Goal: Task Accomplishment & Management: Complete application form

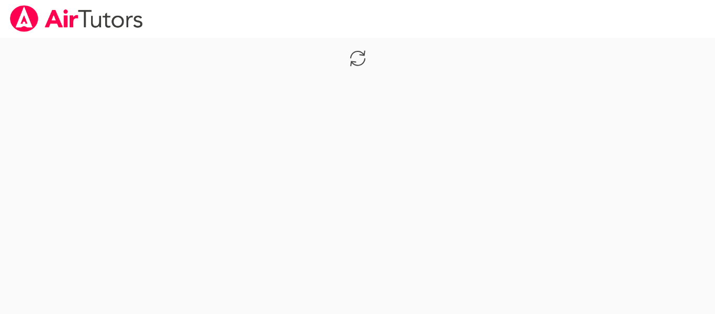
scroll to position [293, 0]
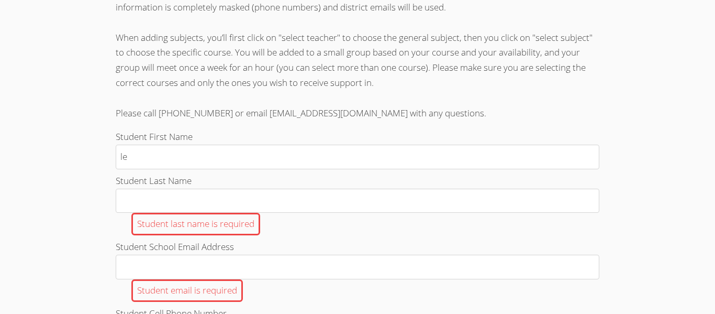
type input "l"
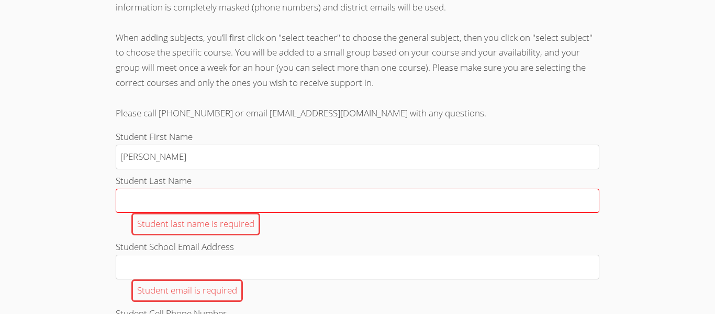
type input "[PERSON_NAME]"
click at [221, 202] on input "Student Last Name Student last name is required" at bounding box center [358, 200] width 484 height 25
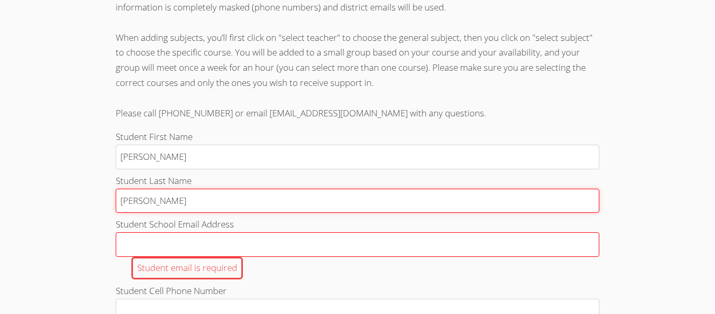
type input "[PERSON_NAME]"
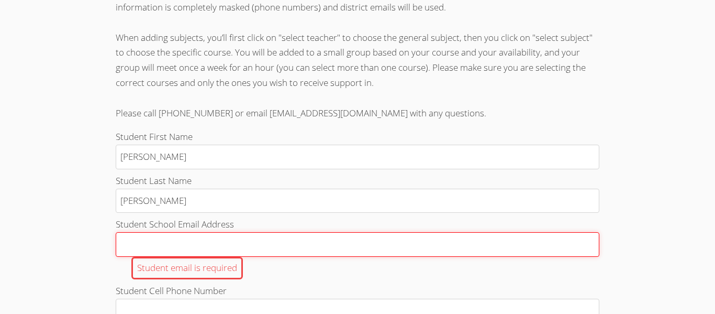
click at [255, 242] on input "Student School Email Address Student email is required" at bounding box center [358, 244] width 484 height 25
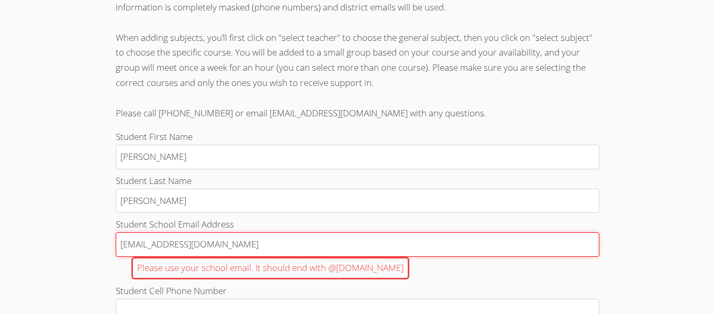
type input "[EMAIL_ADDRESS][DOMAIN_NAME]"
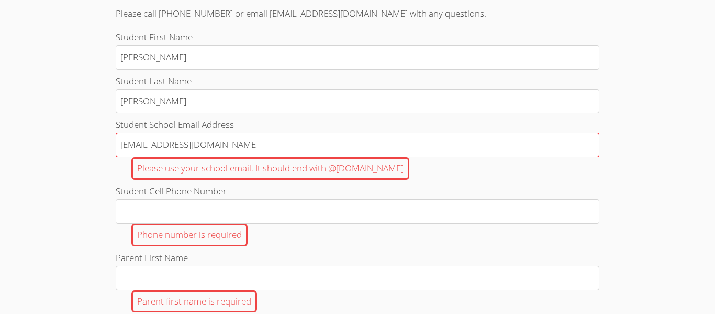
scroll to position [395, 0]
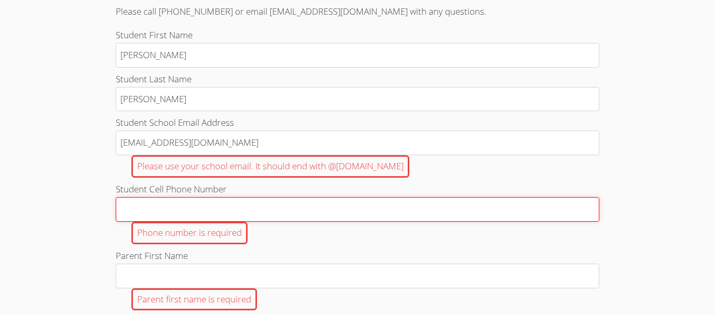
click at [191, 214] on input "Student Cell Phone Number Phone number is required" at bounding box center [358, 209] width 484 height 25
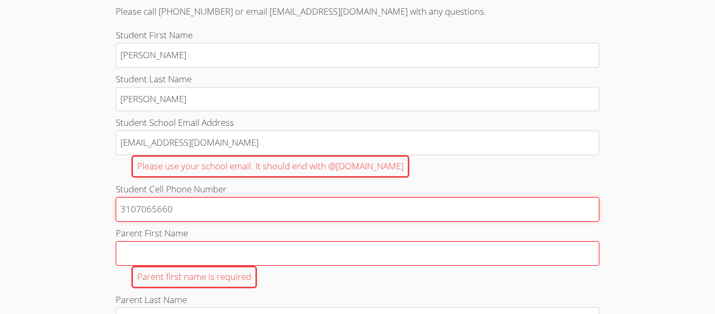
type input "3107065660"
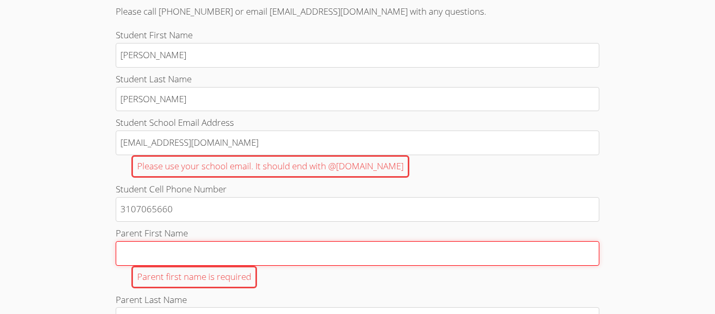
click at [140, 261] on input "Parent First Name Parent first name is required" at bounding box center [358, 253] width 484 height 25
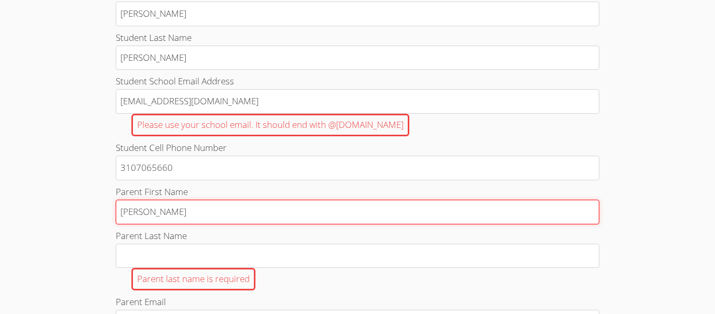
scroll to position [443, 0]
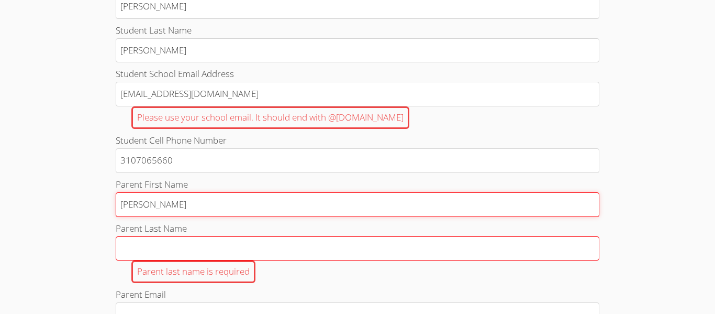
type input "[PERSON_NAME]"
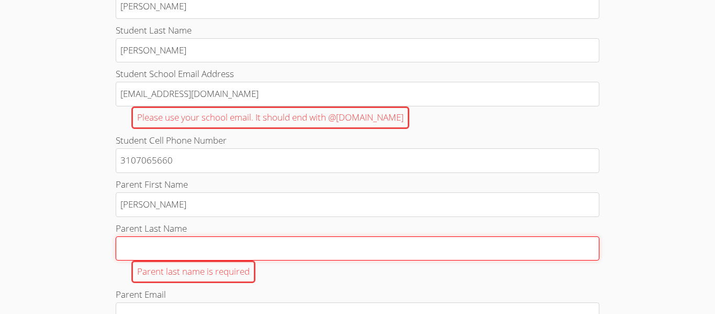
click at [135, 253] on input "Parent Last Name Parent last name is required" at bounding box center [358, 248] width 484 height 25
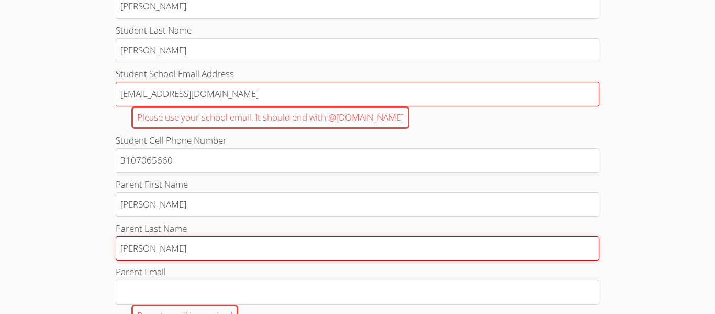
type input "[PERSON_NAME]"
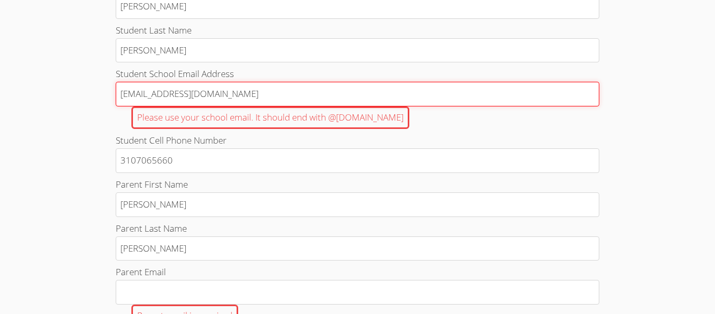
click at [232, 93] on input "[EMAIL_ADDRESS][DOMAIN_NAME]" at bounding box center [358, 94] width 484 height 25
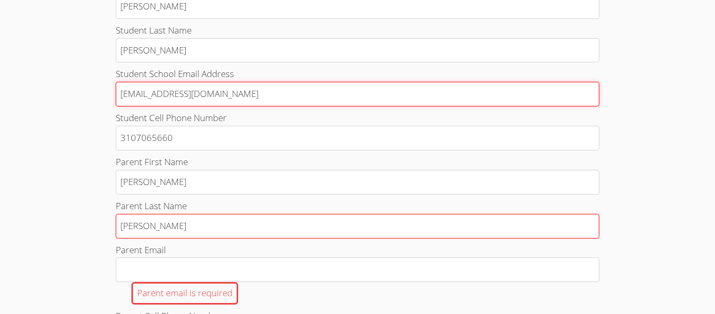
type input "[EMAIL_ADDRESS][DOMAIN_NAME]"
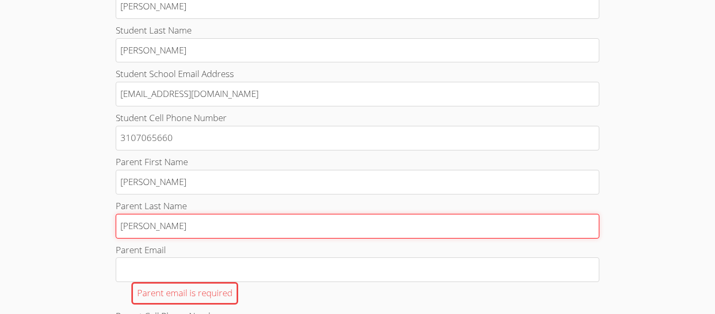
click at [187, 222] on input "[PERSON_NAME]" at bounding box center [358, 226] width 484 height 25
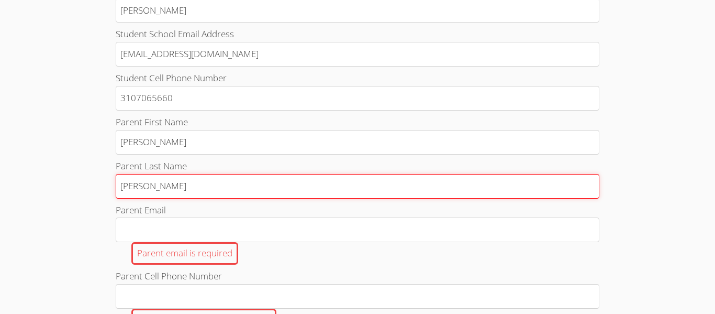
scroll to position [484, 0]
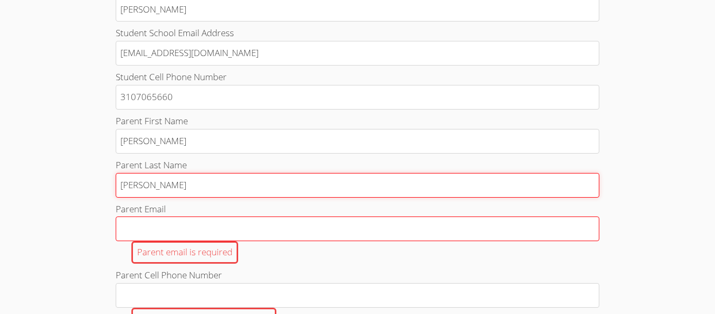
type input "[PERSON_NAME]"
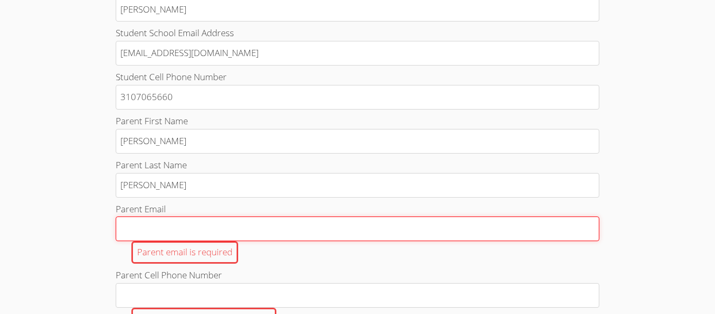
click at [193, 237] on input "Parent Email Parent email is required" at bounding box center [358, 228] width 484 height 25
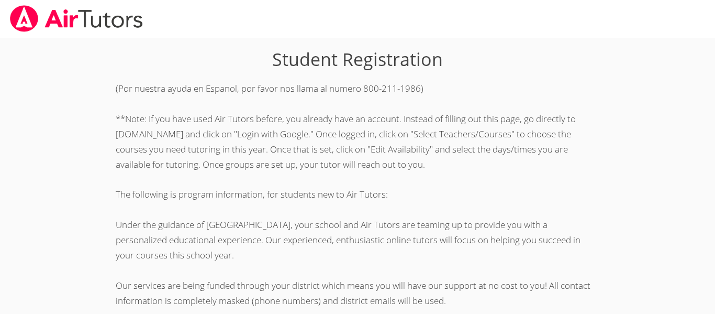
scroll to position [293, 0]
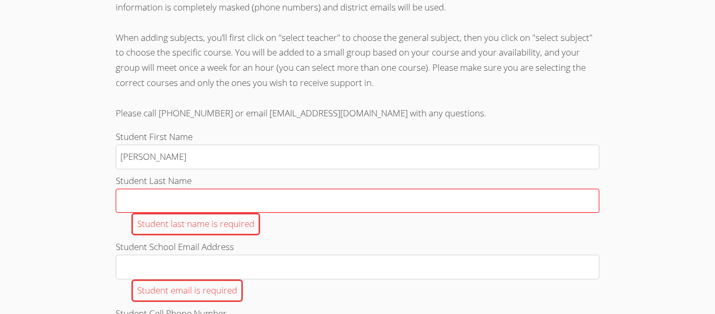
type input "[PERSON_NAME]"
click at [231, 204] on input "Student Last Name Student last name is required" at bounding box center [358, 200] width 484 height 25
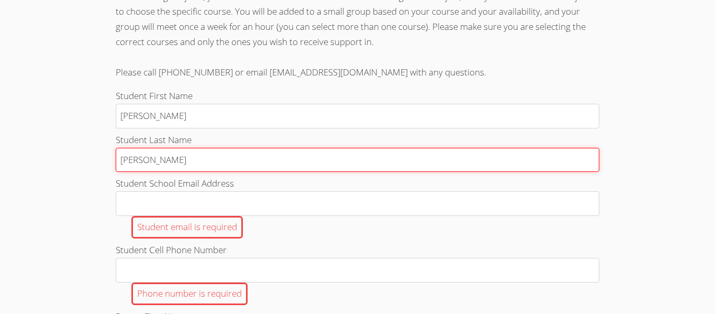
scroll to position [335, 0]
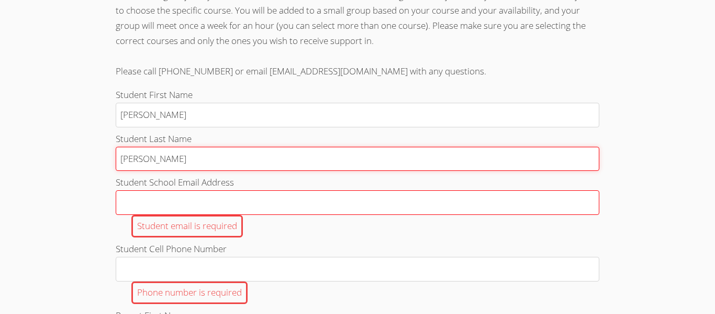
type input "[PERSON_NAME]"
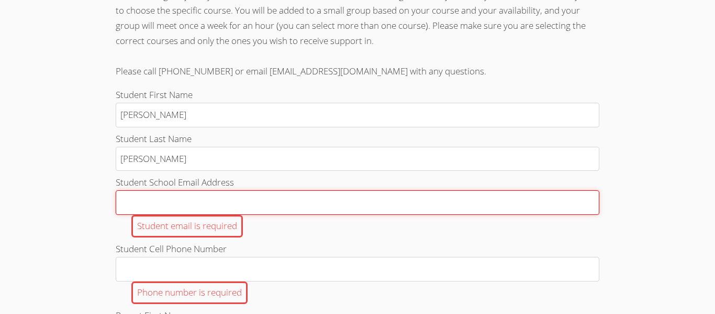
click at [548, 208] on input "Student School Email Address Student email is required" at bounding box center [358, 202] width 484 height 25
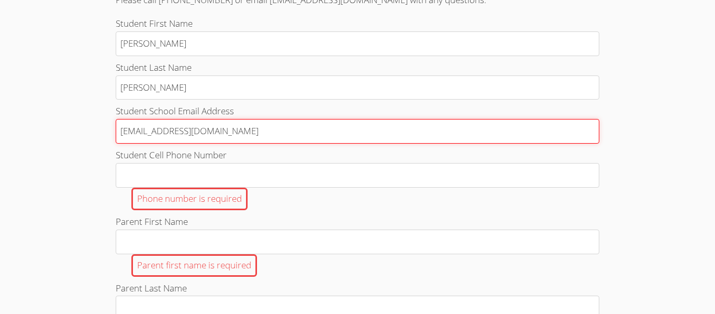
scroll to position [409, 0]
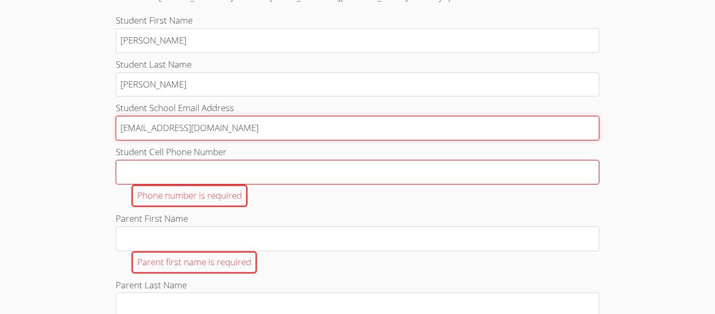
type input "[EMAIL_ADDRESS][DOMAIN_NAME]"
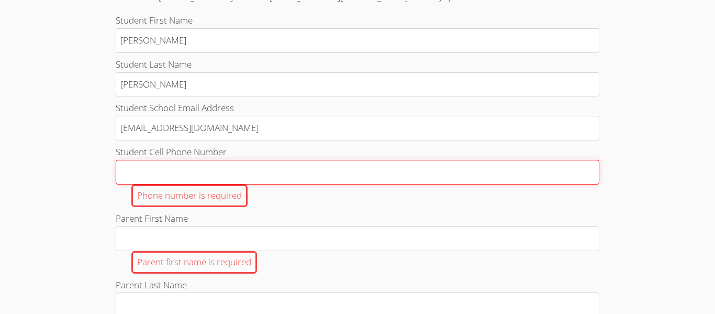
click at [392, 177] on input "Student Cell Phone Number Phone number is required" at bounding box center [358, 172] width 484 height 25
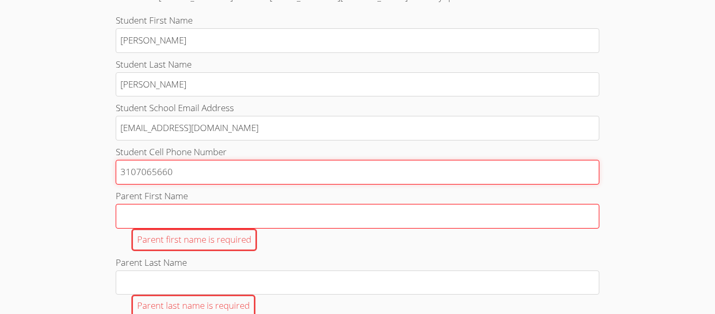
type input "3107065660"
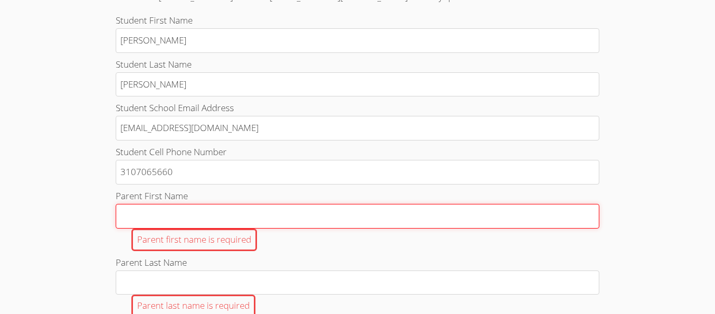
click at [221, 215] on input "Parent First Name Parent first name is required" at bounding box center [358, 216] width 484 height 25
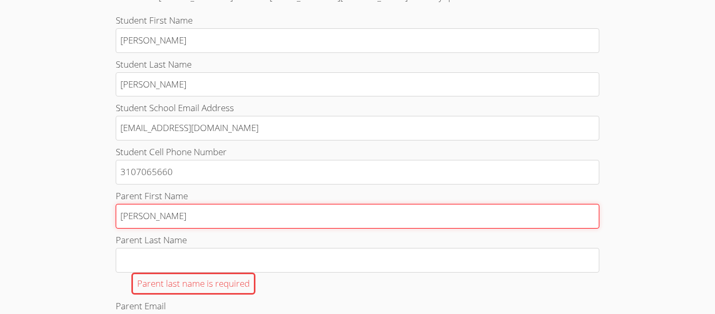
scroll to position [417, 0]
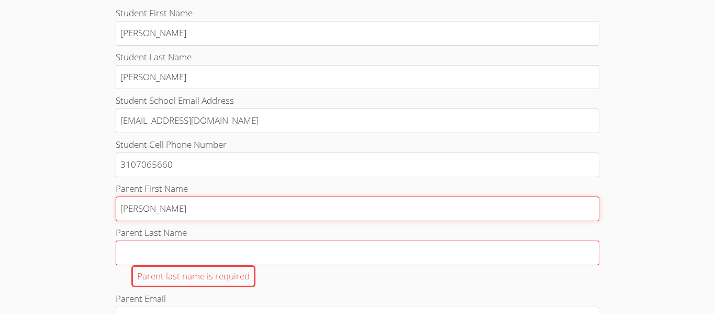
type input "[PERSON_NAME]"
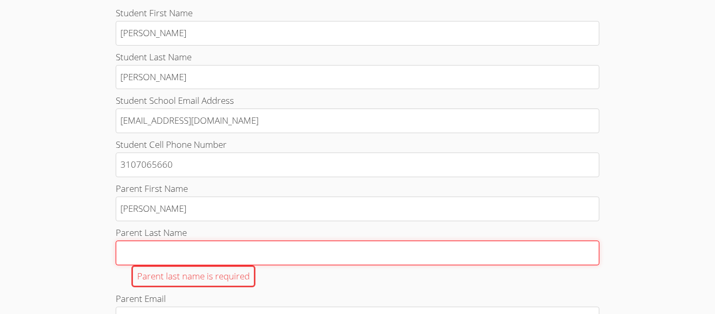
click at [185, 245] on input "Parent Last Name Parent last name is required" at bounding box center [358, 252] width 484 height 25
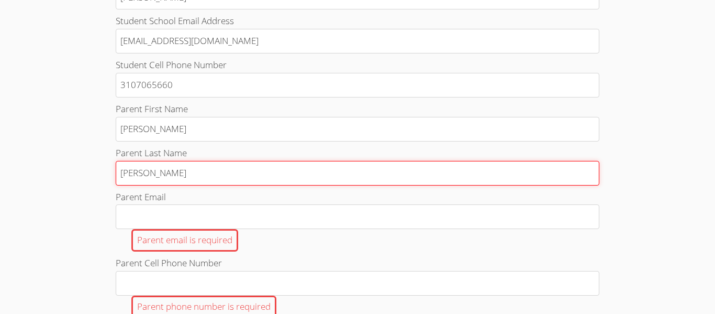
scroll to position [501, 0]
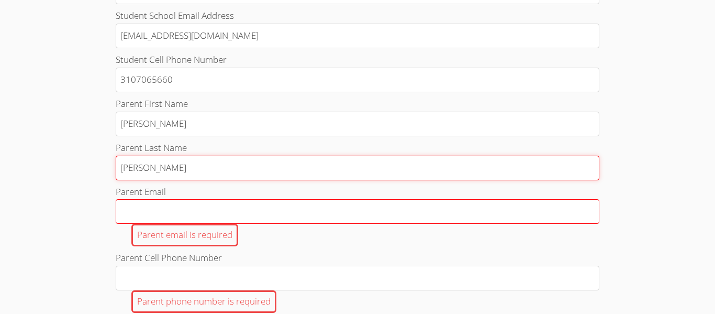
type input "[PERSON_NAME]"
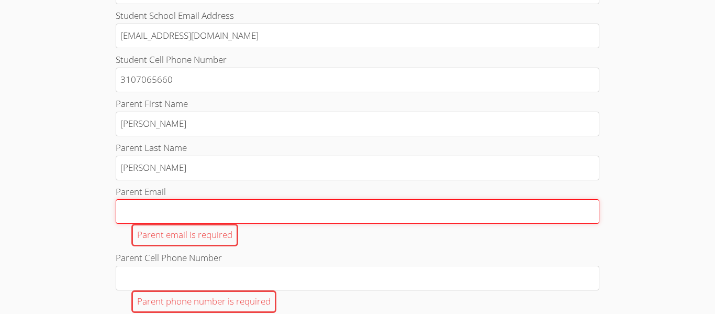
click at [155, 213] on input "Parent Email Parent email is required" at bounding box center [358, 211] width 484 height 25
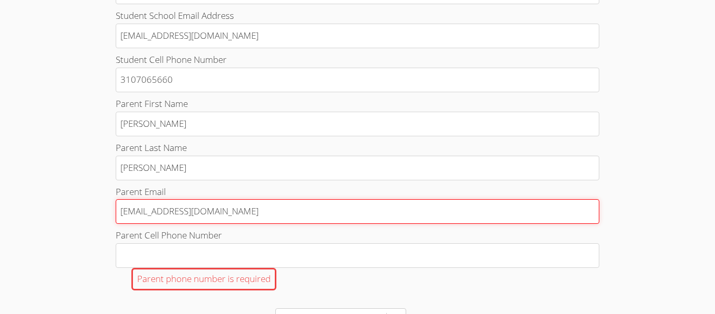
type input "chernandez217@yahoo.com"
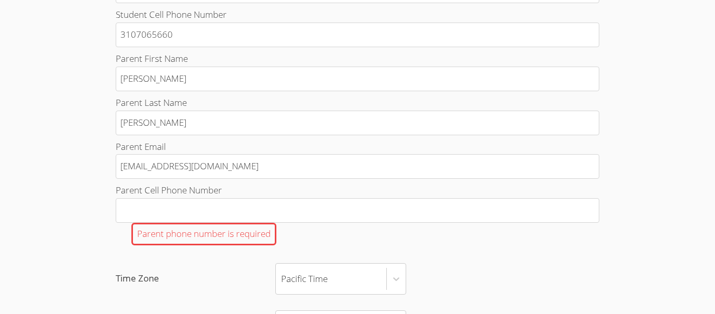
scroll to position [561, 0]
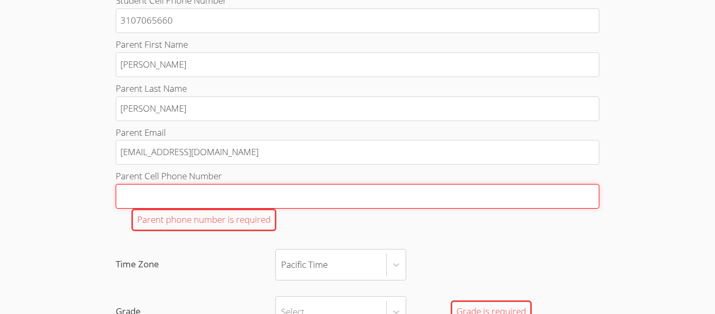
click at [175, 202] on input "Parent Cell Phone Number Parent phone number is required" at bounding box center [358, 196] width 484 height 25
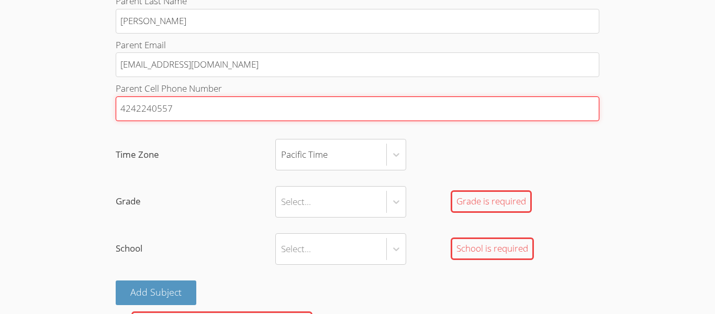
scroll to position [652, 0]
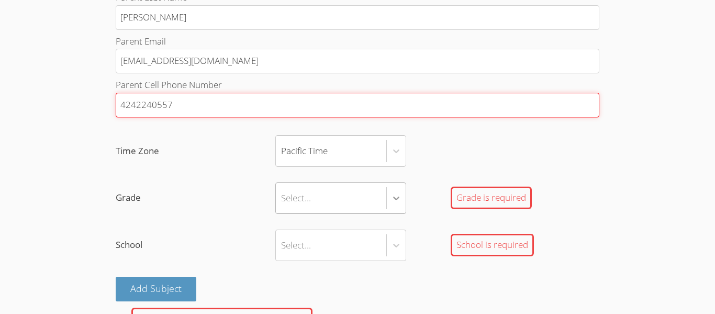
type input "4242240557"
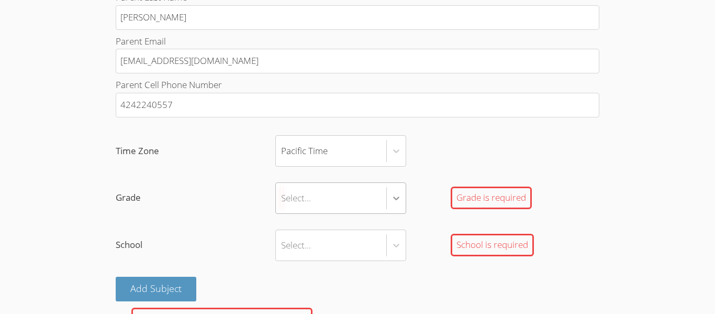
click at [399, 197] on div at bounding box center [396, 197] width 19 height 19
click at [282, 197] on input "Grade Select... Grade is required" at bounding box center [281, 198] width 1 height 24
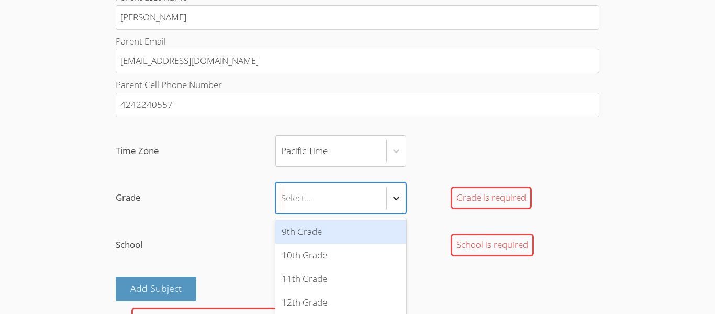
scroll to position [658, 0]
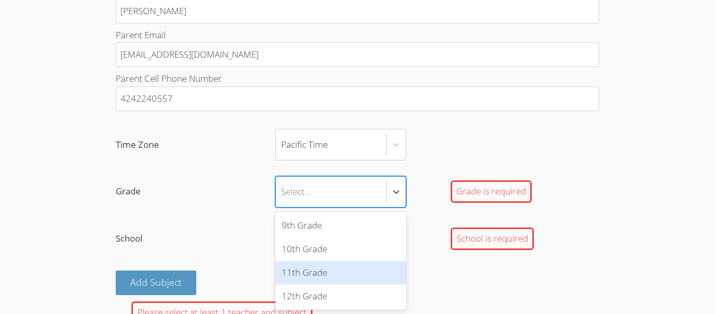
click at [342, 272] on div "11th Grade" at bounding box center [340, 273] width 131 height 24
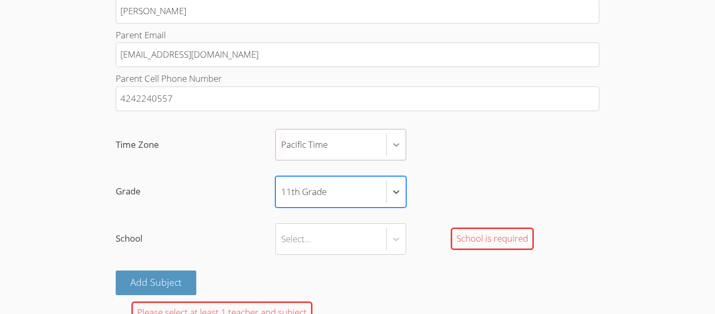
click at [396, 137] on div at bounding box center [396, 144] width 19 height 19
click at [282, 137] on input "Time Zone Pacific Time" at bounding box center [281, 144] width 1 height 24
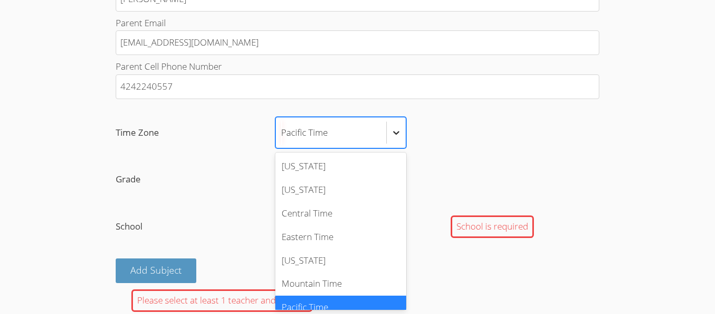
scroll to position [12, 0]
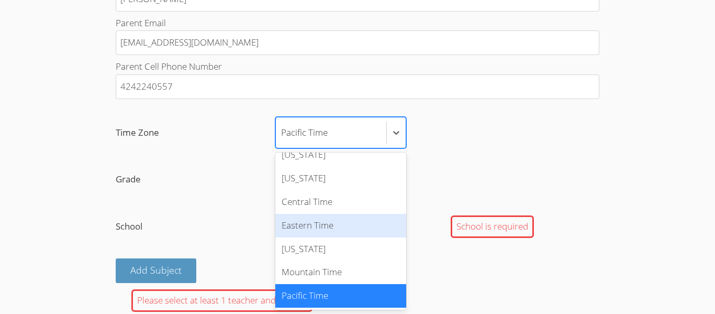
click at [529, 129] on label "Time Zone option Eastern Time focused, 4 of 7. 7 results available. Use Up and …" at bounding box center [358, 132] width 484 height 31
click at [282, 129] on input "Time Zone option Eastern Time focused, 4 of 7. 7 results available. Use Up and …" at bounding box center [281, 132] width 1 height 24
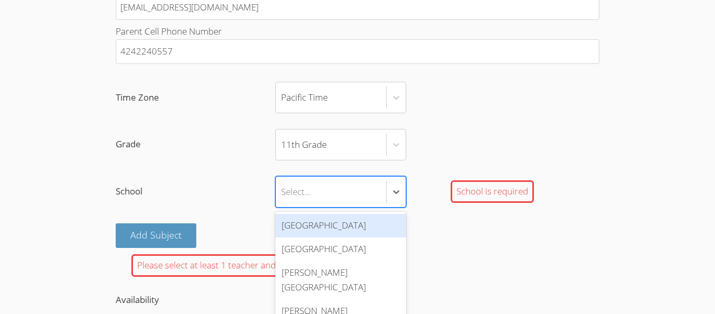
click at [362, 228] on div "Hawthorne High School" at bounding box center [340, 226] width 131 height 24
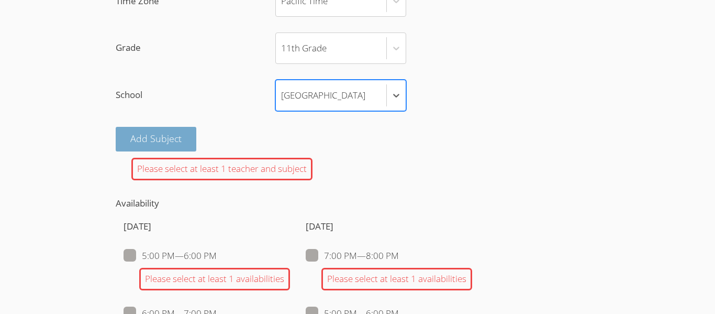
scroll to position [803, 0]
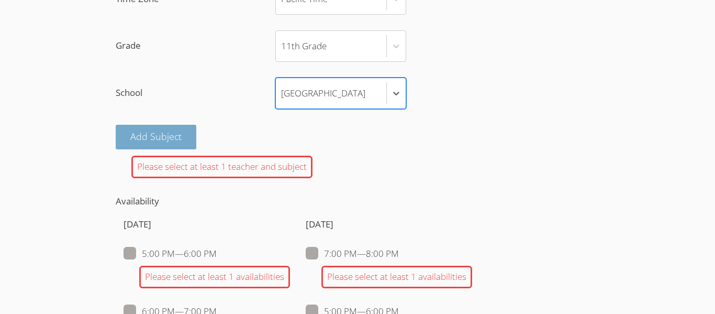
click at [163, 144] on button "Add Subject" at bounding box center [156, 137] width 81 height 25
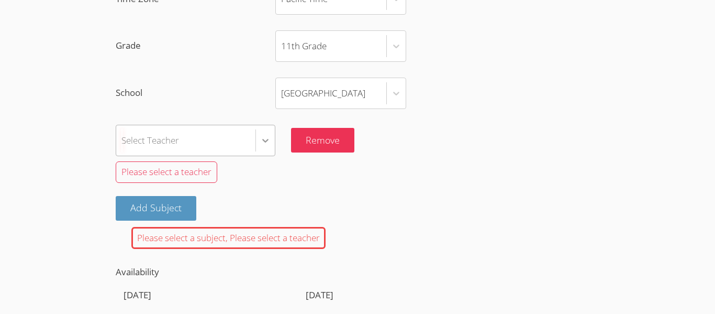
click at [272, 147] on div at bounding box center [265, 140] width 19 height 19
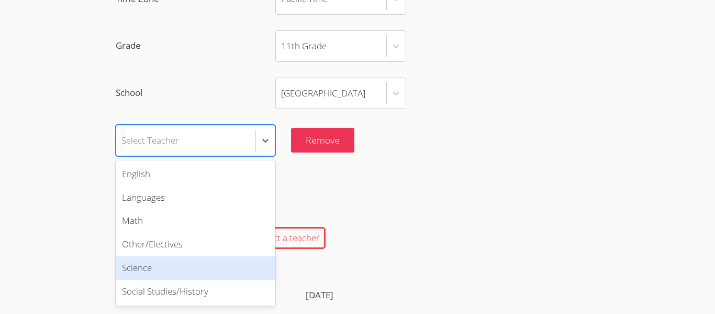
click at [213, 267] on div "Science" at bounding box center [196, 268] width 160 height 24
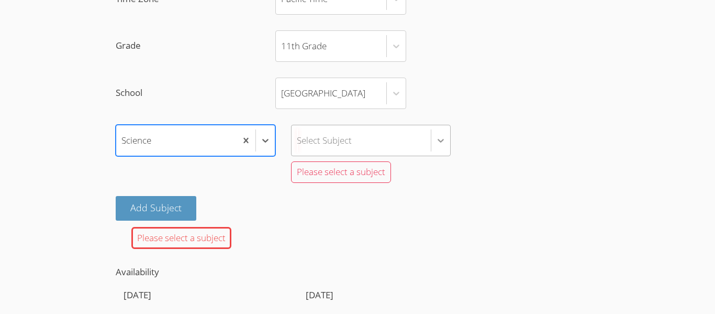
click at [435, 149] on div "option Science, selected. Select is focused ,type to refine list, press Down to…" at bounding box center [358, 156] width 484 height 63
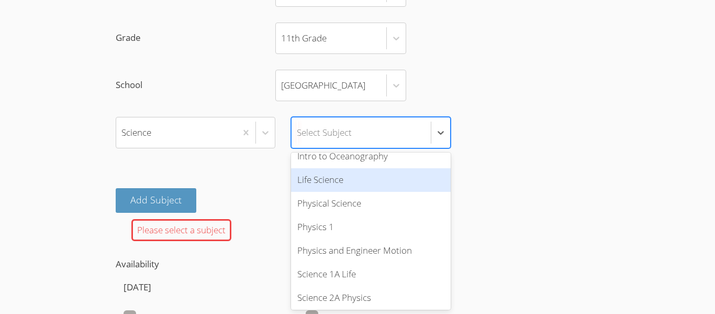
scroll to position [505, 0]
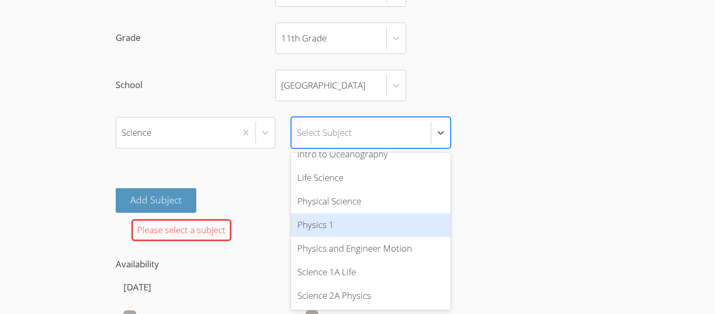
click at [397, 223] on div "Physics 1" at bounding box center [371, 225] width 160 height 24
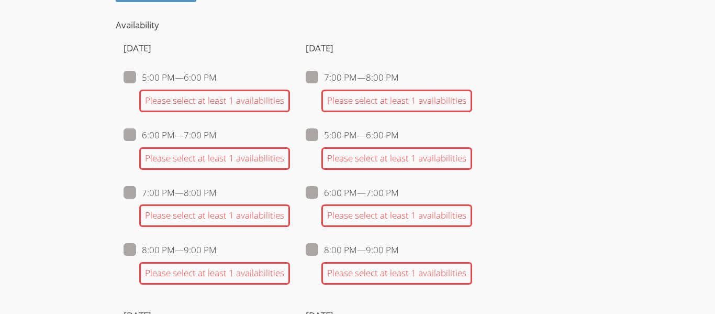
scroll to position [990, 0]
click at [217, 133] on span at bounding box center [217, 134] width 0 height 12
click at [217, 133] on input "6:00 PM — 7:00 PM" at bounding box center [221, 132] width 9 height 9
checkbox input "true"
checkbox input "false"
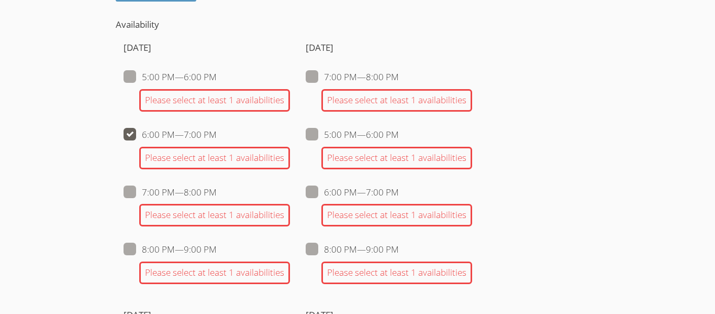
checkbox input "false"
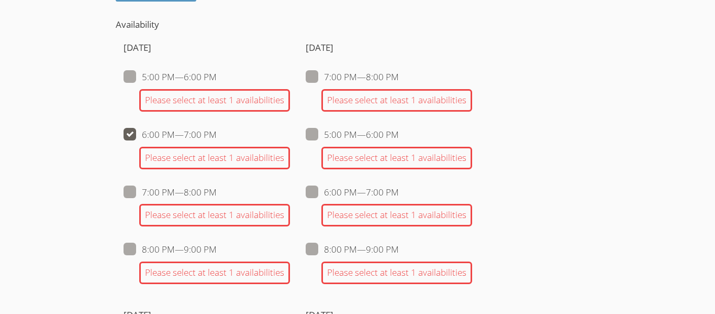
checkbox input "false"
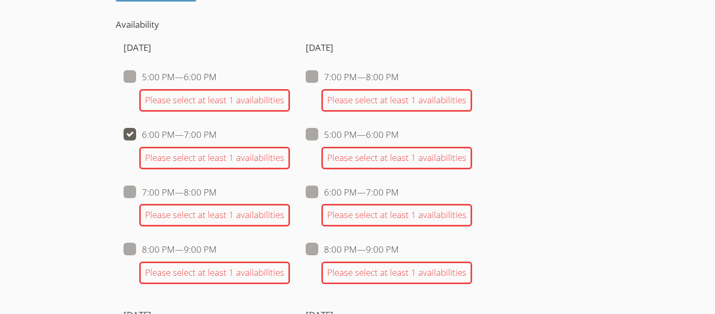
checkbox input "false"
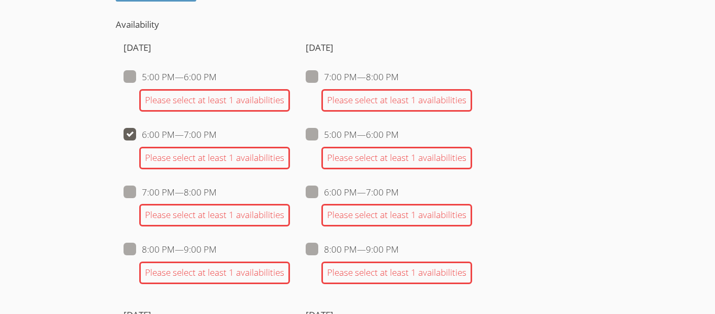
checkbox input "false"
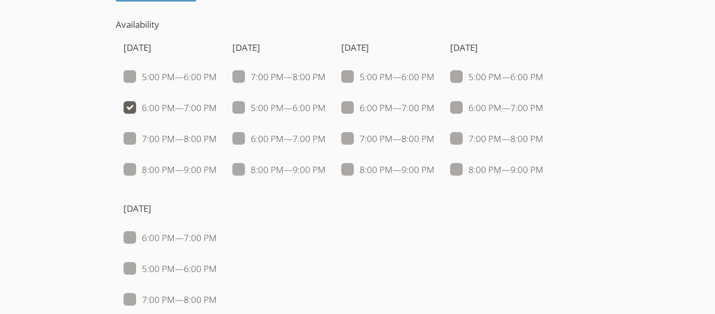
click at [277, 129] on ul "7:00 PM — 8:00 PM 5:00 PM — 6:00 PM 6:00 PM — 7:00 PM 8:00 PM — 9:00 PM" at bounding box center [278, 124] width 93 height 108
click at [326, 139] on span at bounding box center [326, 138] width 0 height 12
click at [326, 139] on input "6:00 PM — 7:00 PM" at bounding box center [330, 136] width 9 height 9
checkbox input "true"
checkbox input "false"
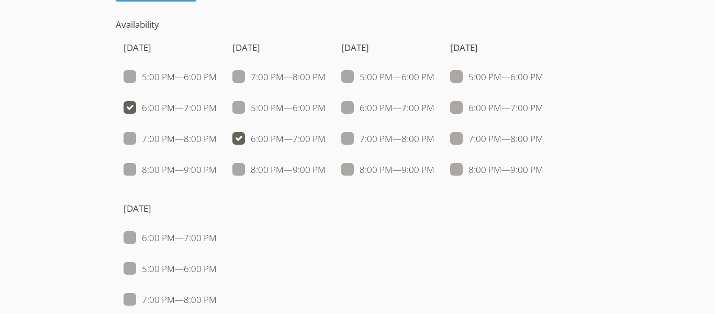
checkbox input "true"
checkbox input "false"
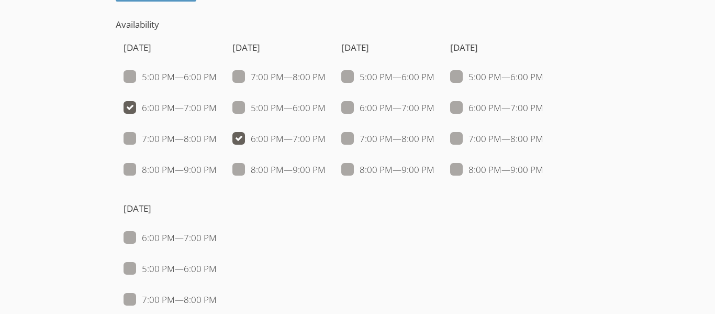
checkbox input "false"
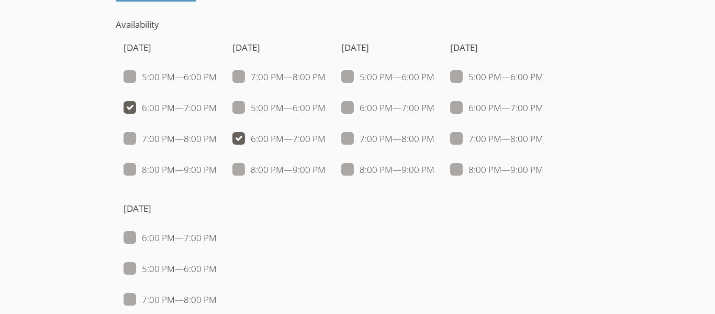
checkbox input "false"
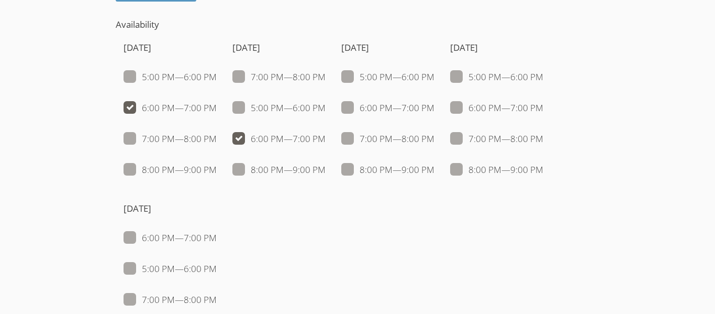
checkbox input "false"
click at [434, 111] on span at bounding box center [434, 108] width 0 height 12
click at [434, 110] on input "6:00 PM — 7:00 PM" at bounding box center [438, 105] width 9 height 9
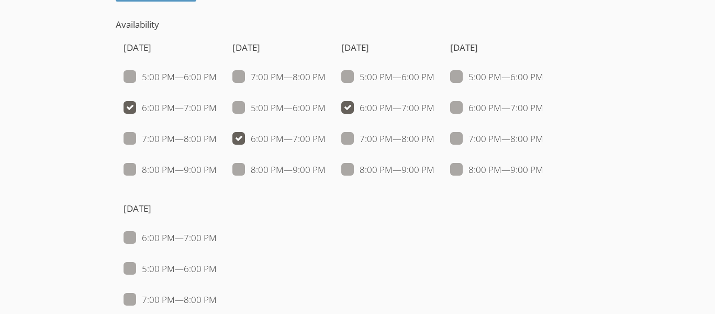
checkbox input "true"
checkbox input "false"
checkbox input "true"
checkbox input "false"
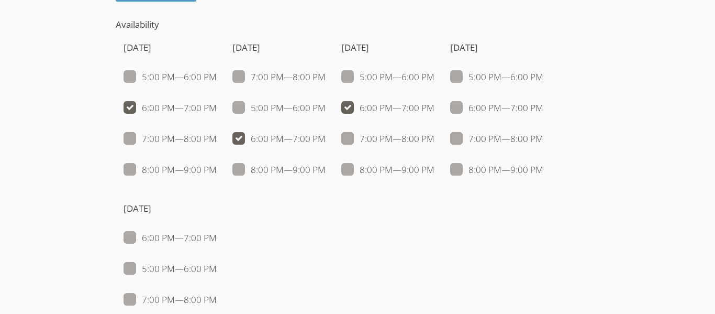
checkbox input "false"
checkbox input "true"
checkbox input "false"
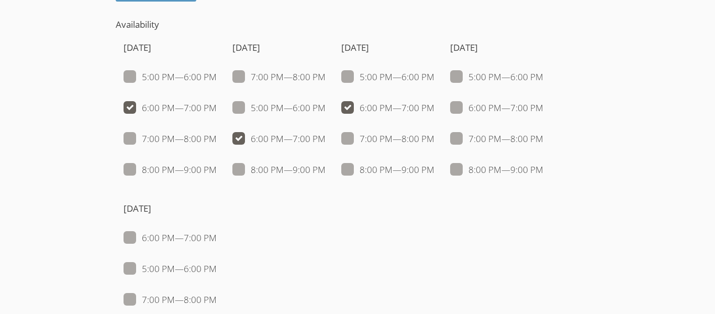
checkbox input "false"
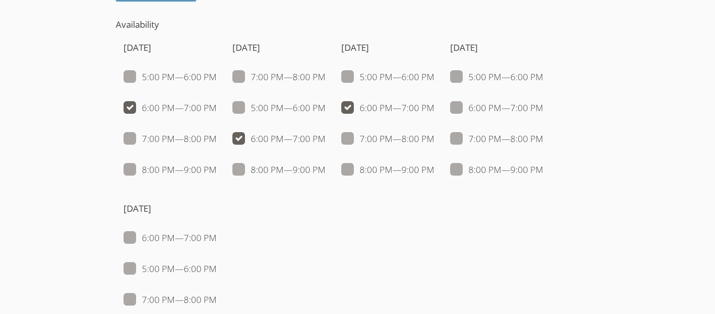
checkbox input "false"
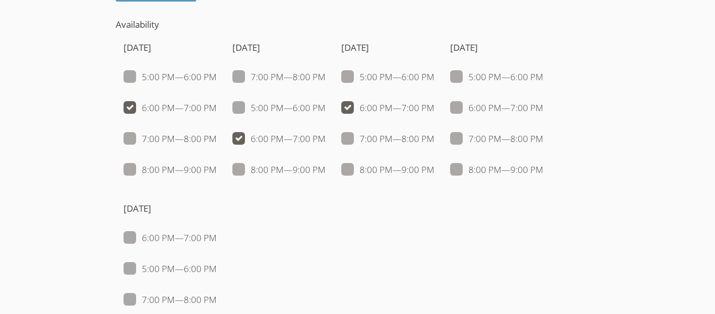
click at [543, 106] on span at bounding box center [543, 108] width 0 height 12
click at [543, 106] on input "6:00 PM — 7:00 PM" at bounding box center [547, 105] width 9 height 9
checkbox input "true"
checkbox input "false"
checkbox input "true"
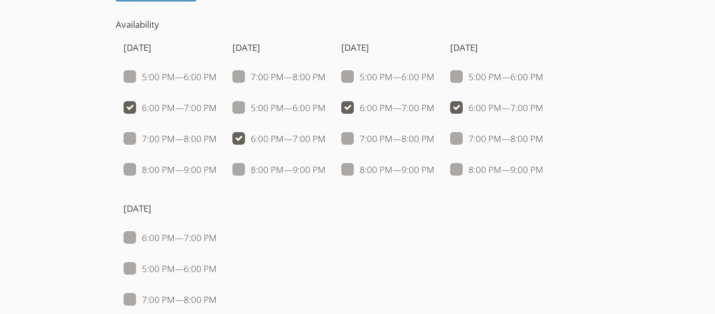
checkbox input "false"
checkbox input "true"
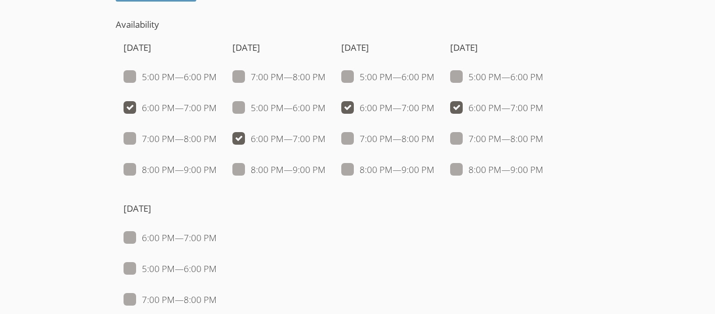
checkbox input "false"
checkbox input "true"
checkbox input "false"
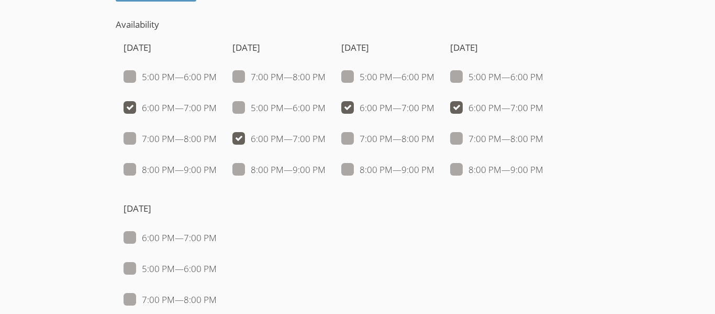
checkbox input "false"
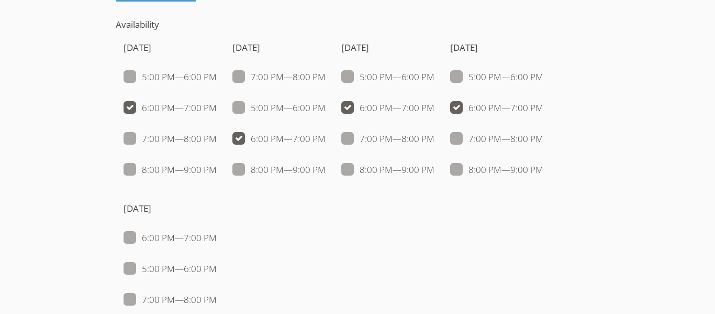
checkbox input "false"
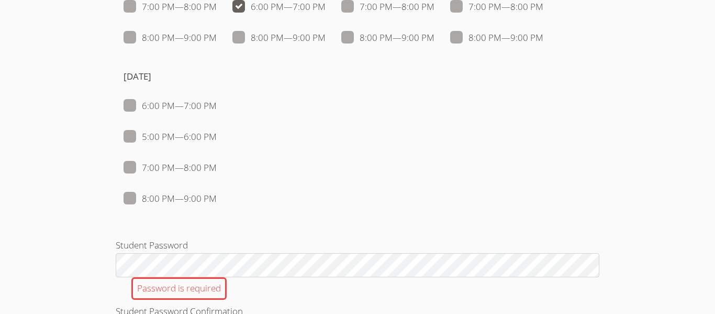
scroll to position [1123, 0]
click at [217, 138] on span at bounding box center [217, 135] width 0 height 12
click at [217, 138] on input "5:00 PM — 6:00 PM" at bounding box center [221, 133] width 9 height 9
checkbox input "true"
checkbox input "false"
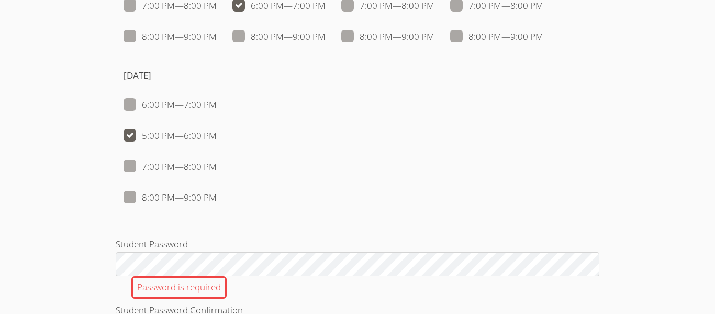
checkbox input "true"
checkbox input "false"
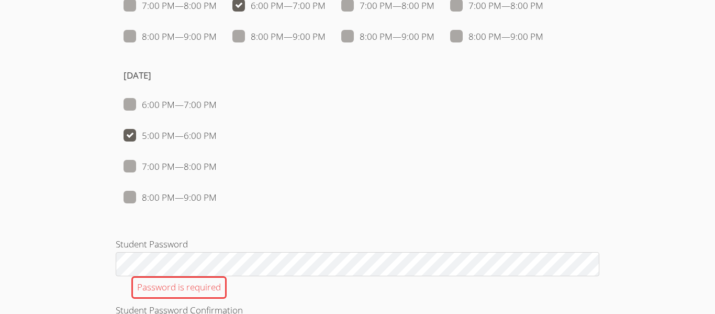
checkbox input "true"
checkbox input "false"
checkbox input "true"
checkbox input "false"
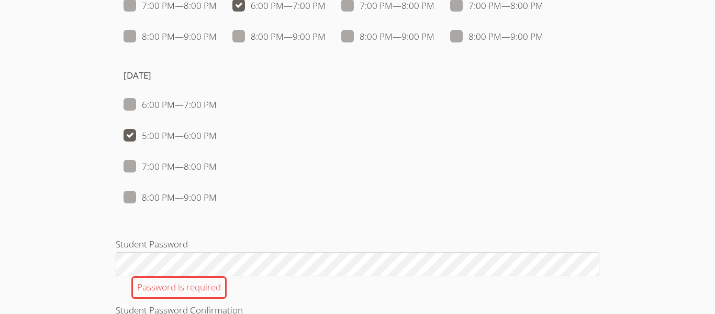
checkbox input "false"
checkbox input "true"
checkbox input "false"
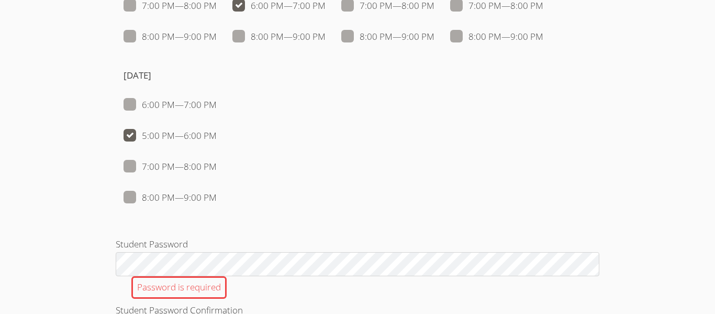
checkbox input "false"
click at [217, 165] on span at bounding box center [217, 166] width 0 height 12
click at [217, 165] on input "7:00 PM — 8:00 PM" at bounding box center [221, 164] width 9 height 9
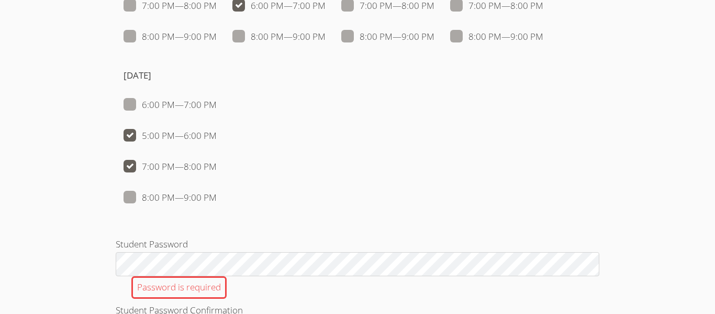
checkbox input "true"
checkbox input "false"
checkbox input "true"
checkbox input "false"
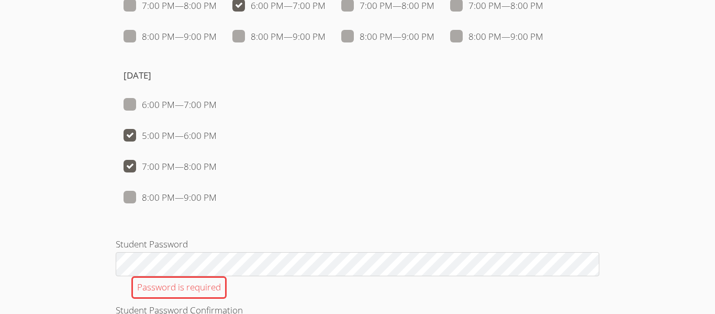
checkbox input "false"
checkbox input "true"
checkbox input "false"
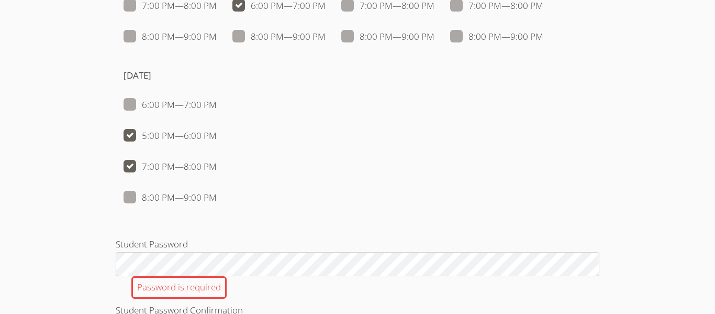
checkbox input "true"
checkbox input "false"
checkbox input "true"
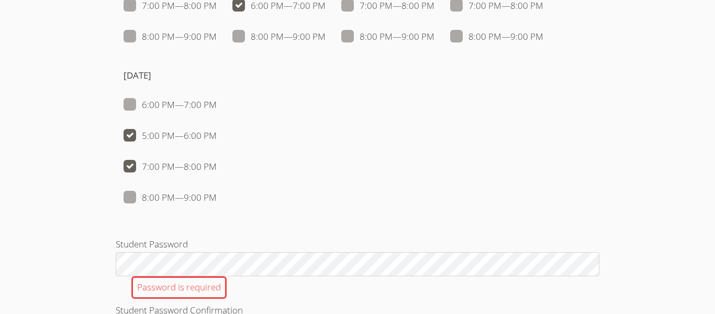
checkbox input "false"
checkbox input "true"
checkbox input "false"
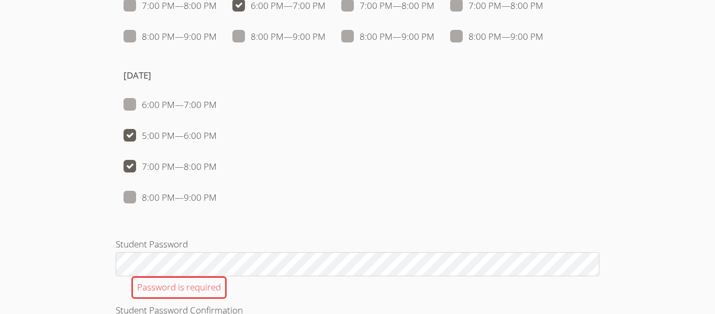
click at [217, 137] on span at bounding box center [217, 135] width 0 height 12
click at [217, 137] on input "5:00 PM — 6:00 PM" at bounding box center [221, 133] width 9 height 9
checkbox input "false"
checkbox input "true"
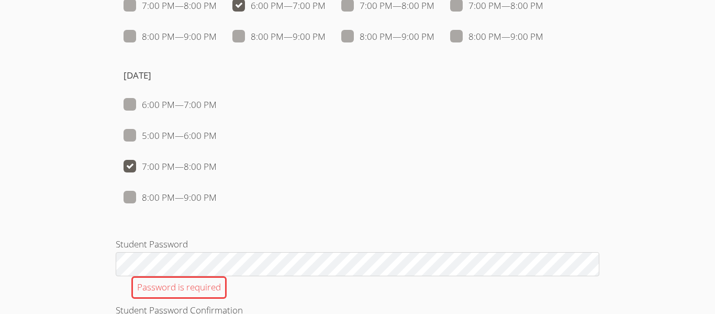
checkbox input "false"
checkbox input "true"
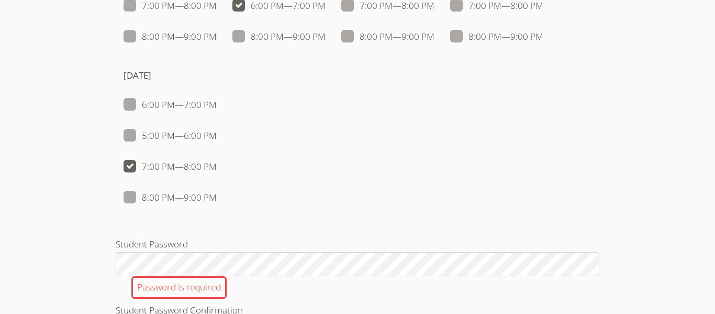
checkbox input "false"
checkbox input "true"
checkbox input "false"
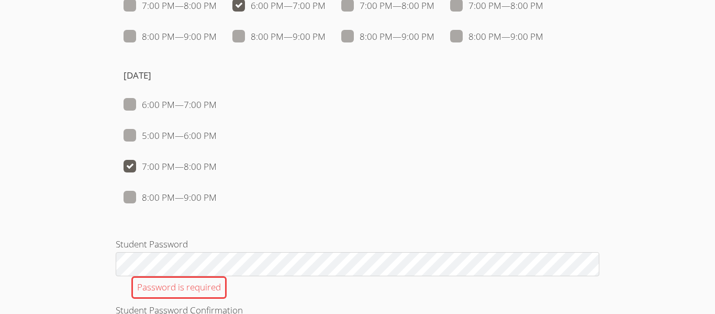
checkbox input "false"
checkbox input "true"
checkbox input "false"
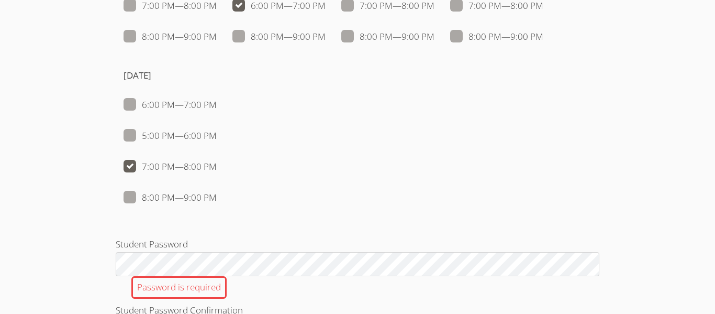
checkbox input "true"
checkbox input "false"
click at [217, 164] on span at bounding box center [217, 166] width 0 height 12
click at [217, 164] on input "7:00 PM — 8:00 PM" at bounding box center [221, 164] width 9 height 9
checkbox input "false"
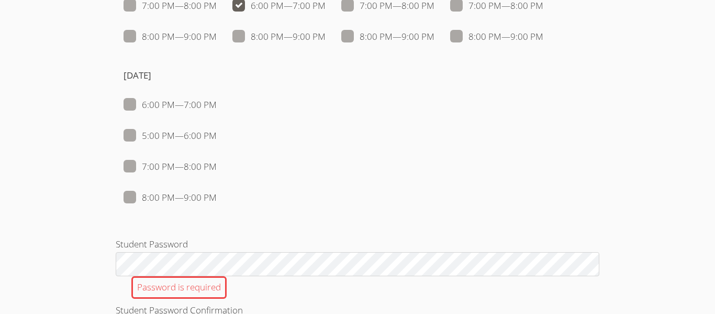
checkbox input "false"
checkbox input "true"
checkbox input "false"
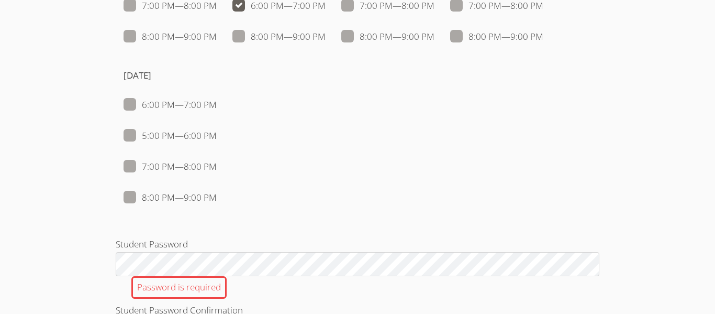
checkbox input "false"
checkbox input "true"
checkbox input "false"
checkbox input "true"
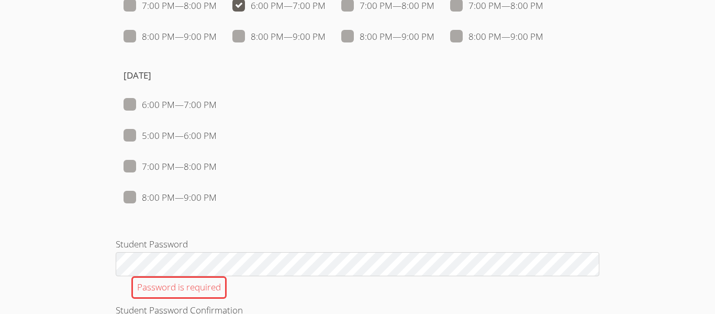
checkbox input "false"
checkbox input "true"
checkbox input "false"
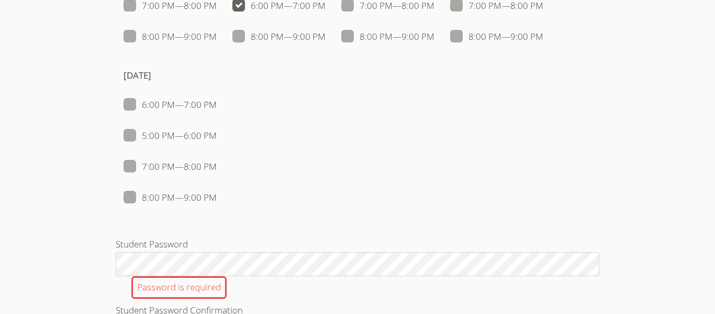
checkbox input "false"
click at [217, 131] on span at bounding box center [217, 135] width 0 height 12
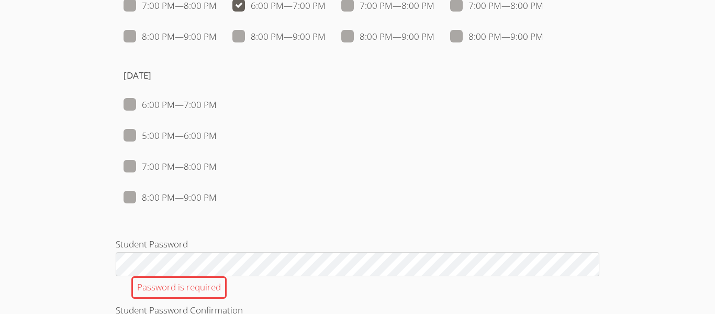
click at [217, 131] on input "5:00 PM — 6:00 PM" at bounding box center [221, 133] width 9 height 9
checkbox input "true"
checkbox input "false"
checkbox input "true"
checkbox input "false"
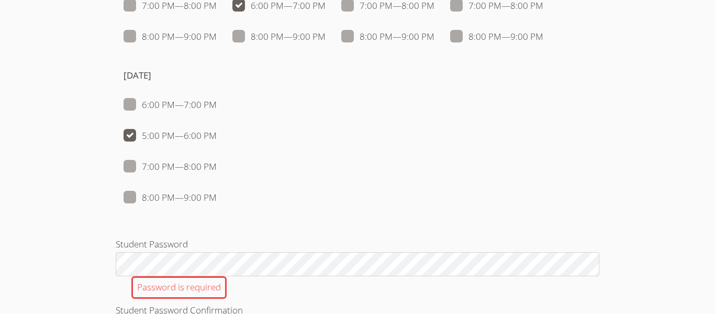
checkbox input "false"
checkbox input "true"
checkbox input "false"
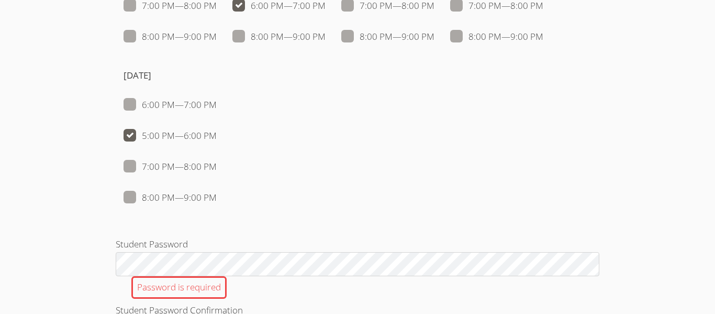
checkbox input "false"
checkbox input "true"
checkbox input "false"
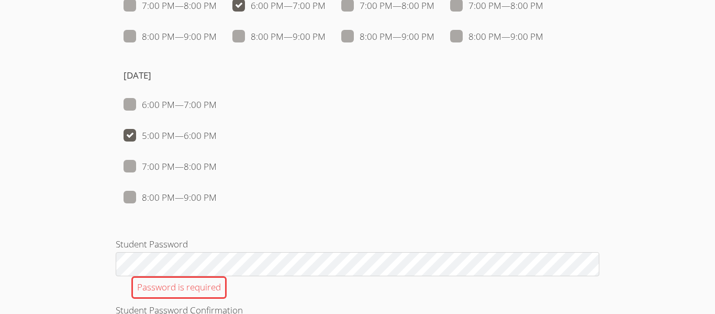
checkbox input "true"
checkbox input "false"
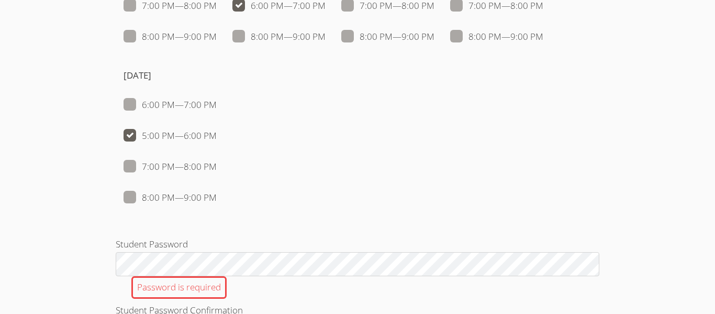
checkbox input "false"
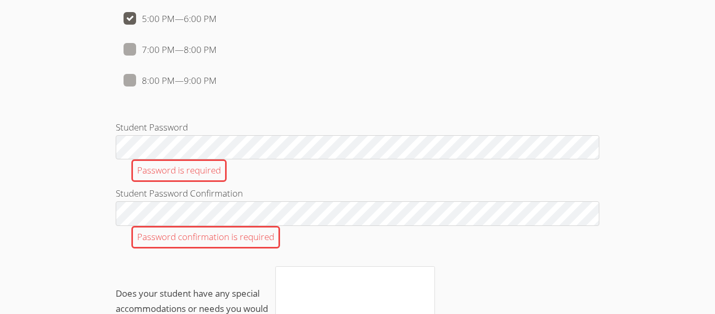
scroll to position [1242, 0]
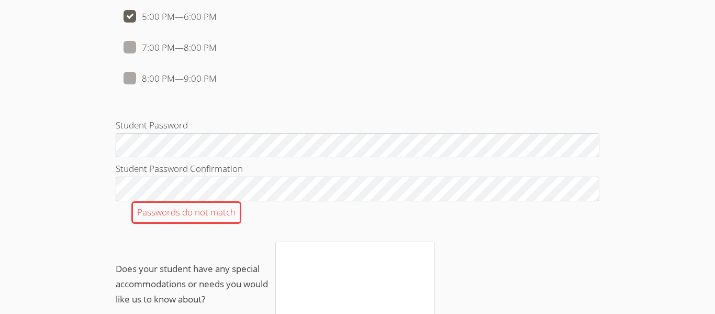
click at [264, 245] on label "Does your student have any special accommodations or needs you would like us to…" at bounding box center [358, 283] width 484 height 85
click at [275, 245] on textarea "Does your student have any special accommodations or needs you would like us to…" at bounding box center [355, 283] width 160 height 85
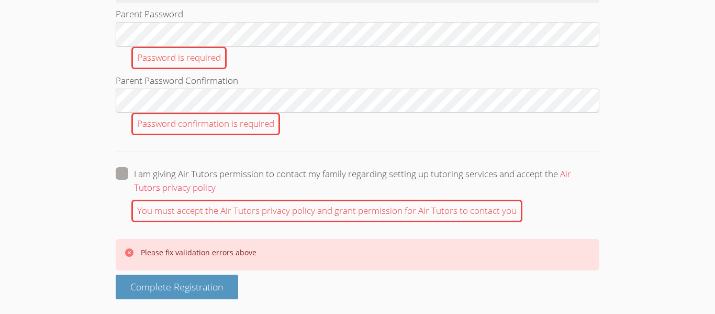
scroll to position [1648, 0]
